Goal: Task Accomplishment & Management: Manage account settings

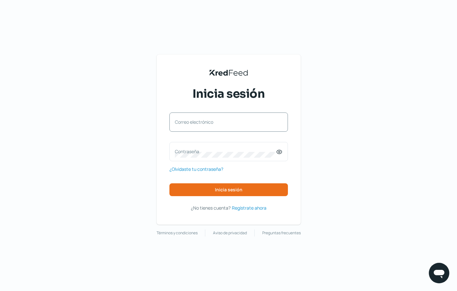
click at [221, 120] on label "Correo electrónico" at bounding box center [225, 122] width 101 height 6
click at [221, 122] on input "Correo electrónico" at bounding box center [229, 125] width 108 height 6
type input "[EMAIL_ADDRESS][DOMAIN_NAME]"
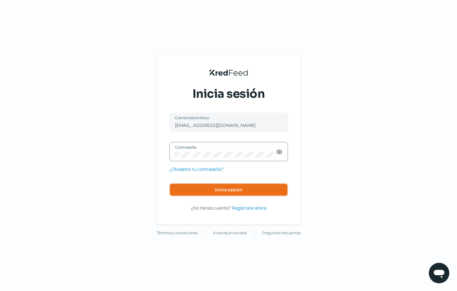
click at [232, 194] on button "Inicia sesión" at bounding box center [229, 189] width 119 height 13
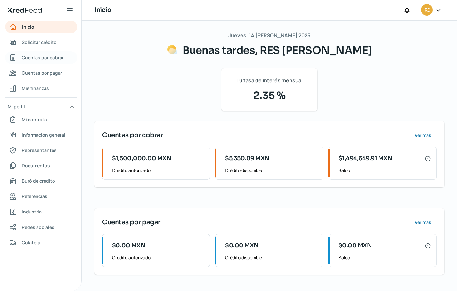
click at [39, 58] on span "Cuentas por cobrar" at bounding box center [43, 58] width 42 height 8
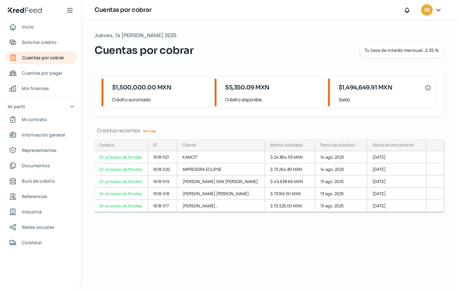
click at [429, 12] on span "RE" at bounding box center [427, 10] width 5 height 8
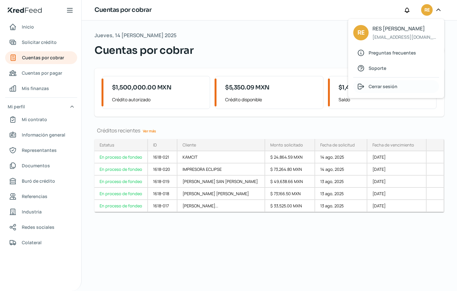
click at [386, 85] on span "Cerrar sesión" at bounding box center [383, 86] width 29 height 8
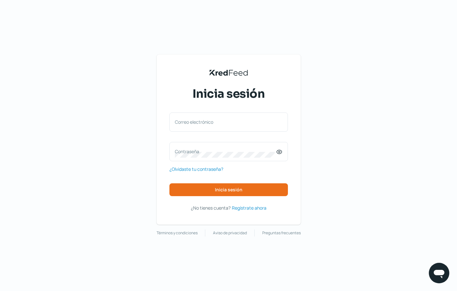
click at [430, 158] on div "KredFeed's Black Logo Inicia sesión Correo electrónico Contraseña ¿Olvidaste tu…" at bounding box center [228, 145] width 457 height 291
